Goal: Navigation & Orientation: Go to known website

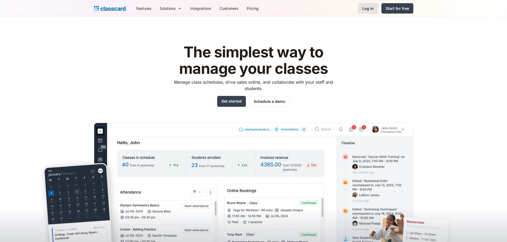
click at [373, 5] on link "Log in" at bounding box center [368, 8] width 20 height 11
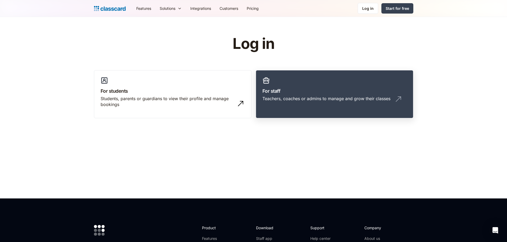
click at [279, 103] on div "Teachers, coaches or admins to manage and grow their classes" at bounding box center [334, 101] width 144 height 10
